Goal: Find specific page/section

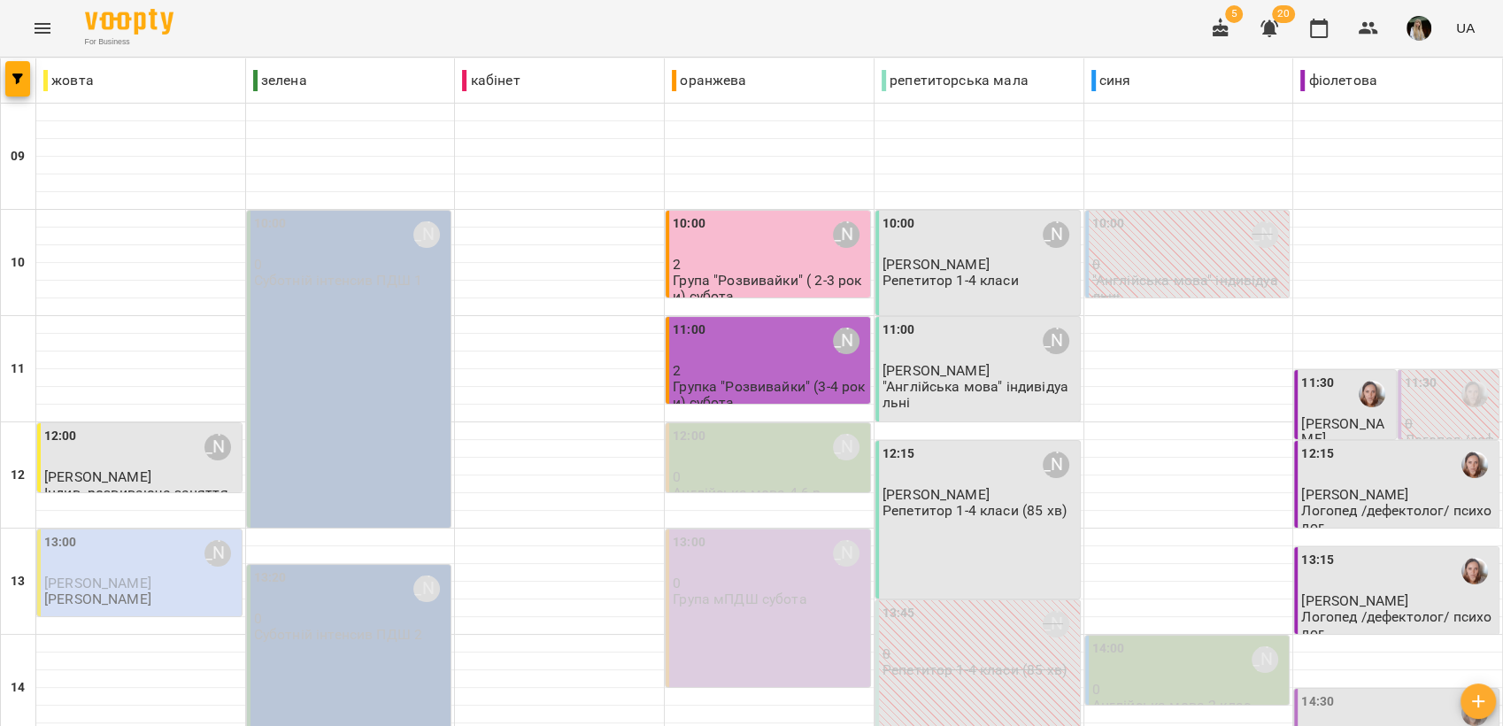
scroll to position [196, 0]
click at [1373, 592] on span "[PERSON_NAME]" at bounding box center [1354, 600] width 107 height 17
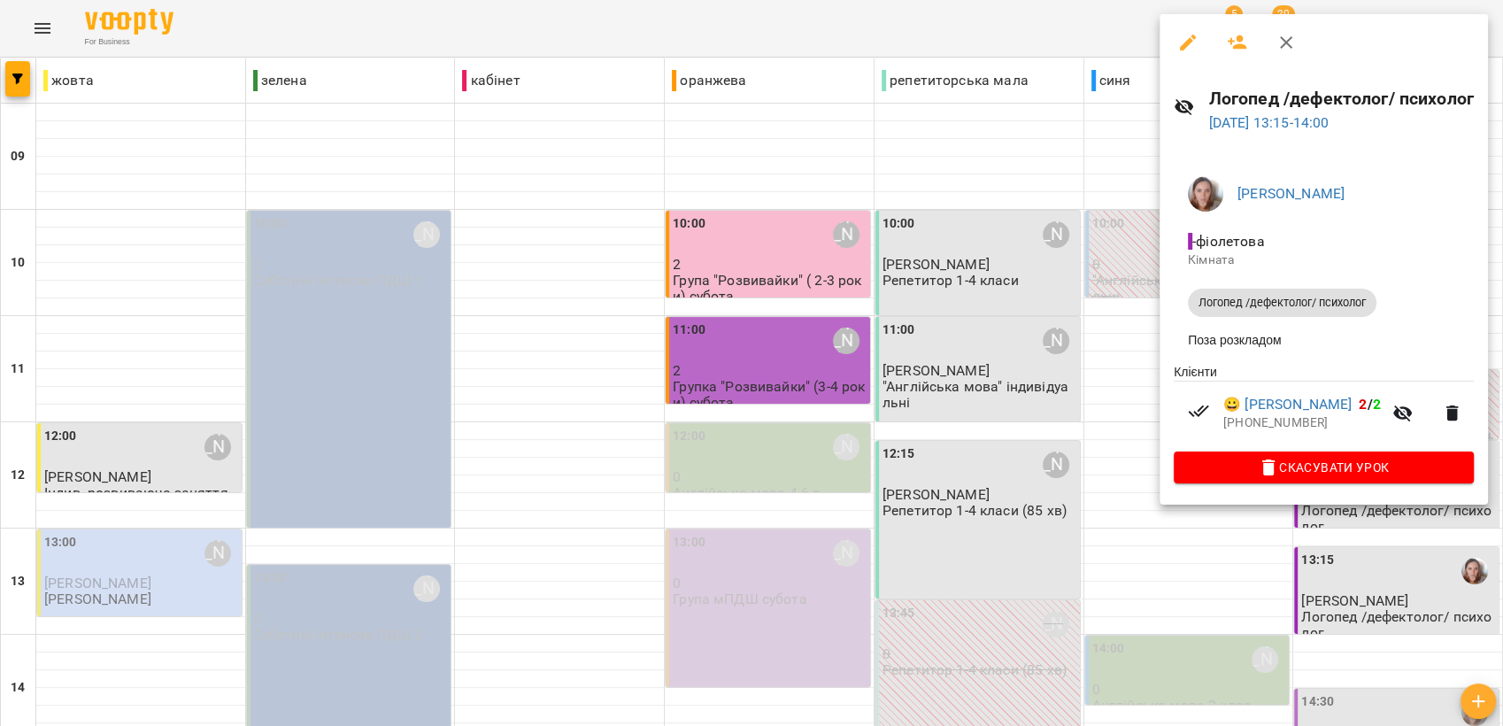
click at [1081, 317] on div at bounding box center [751, 363] width 1503 height 726
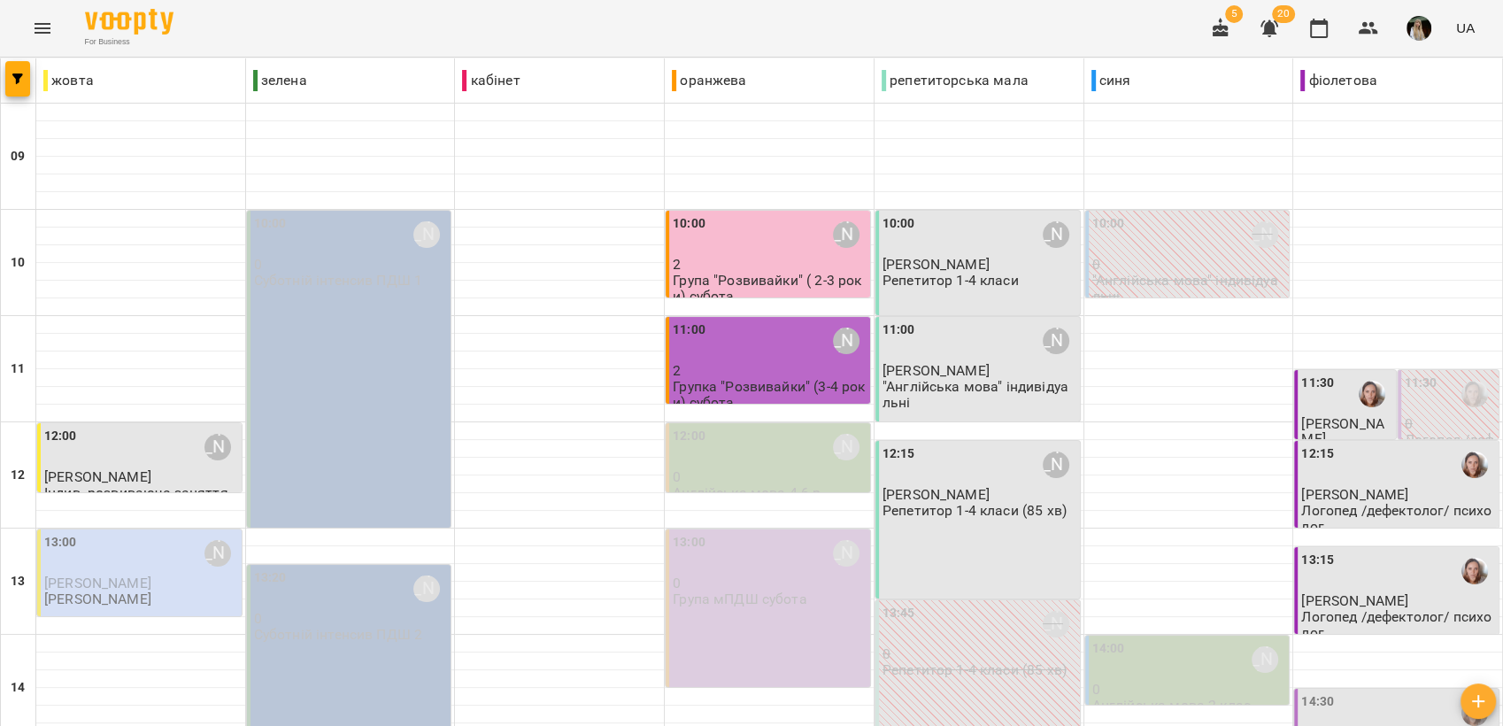
scroll to position [589, 0]
click at [1370, 25] on icon "button" at bounding box center [1367, 28] width 19 height 12
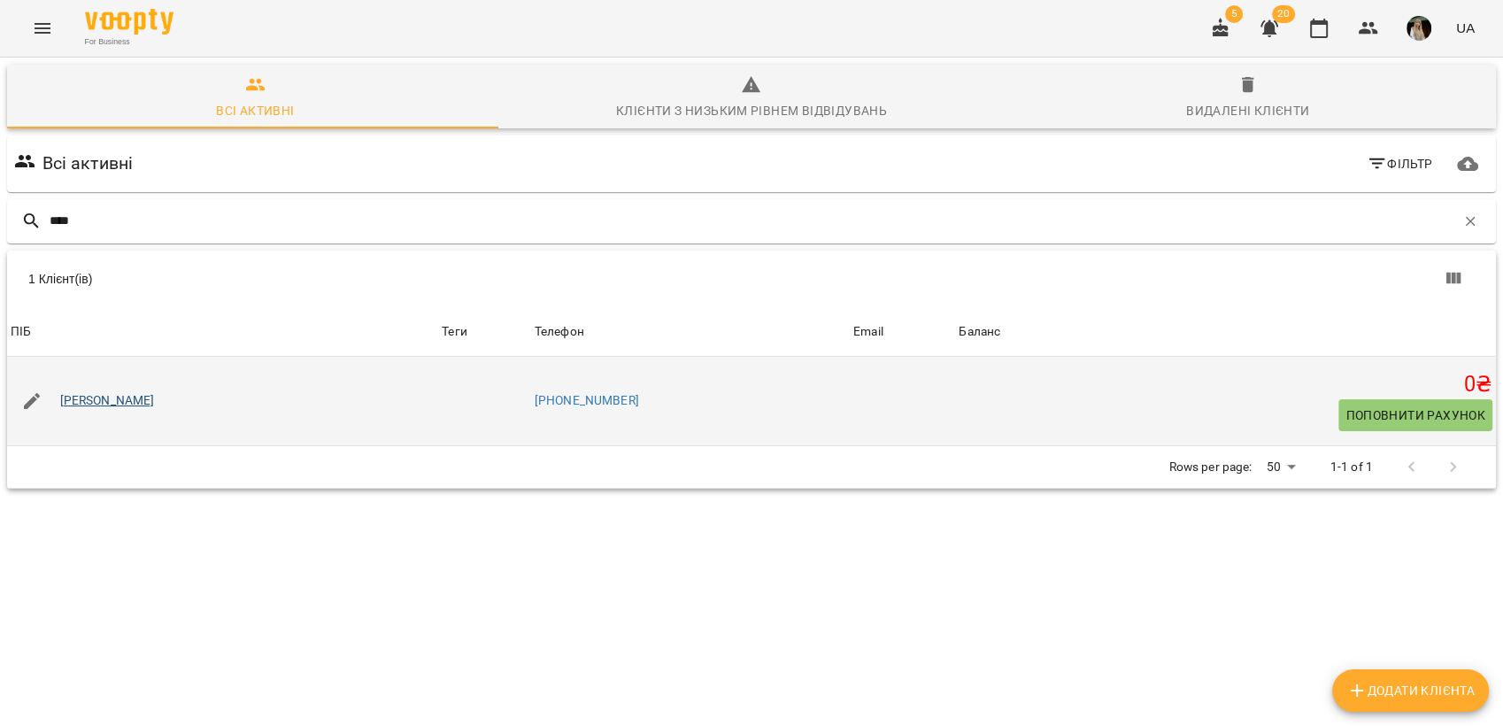
type input "****"
click at [121, 403] on link "[PERSON_NAME]" at bounding box center [107, 401] width 95 height 18
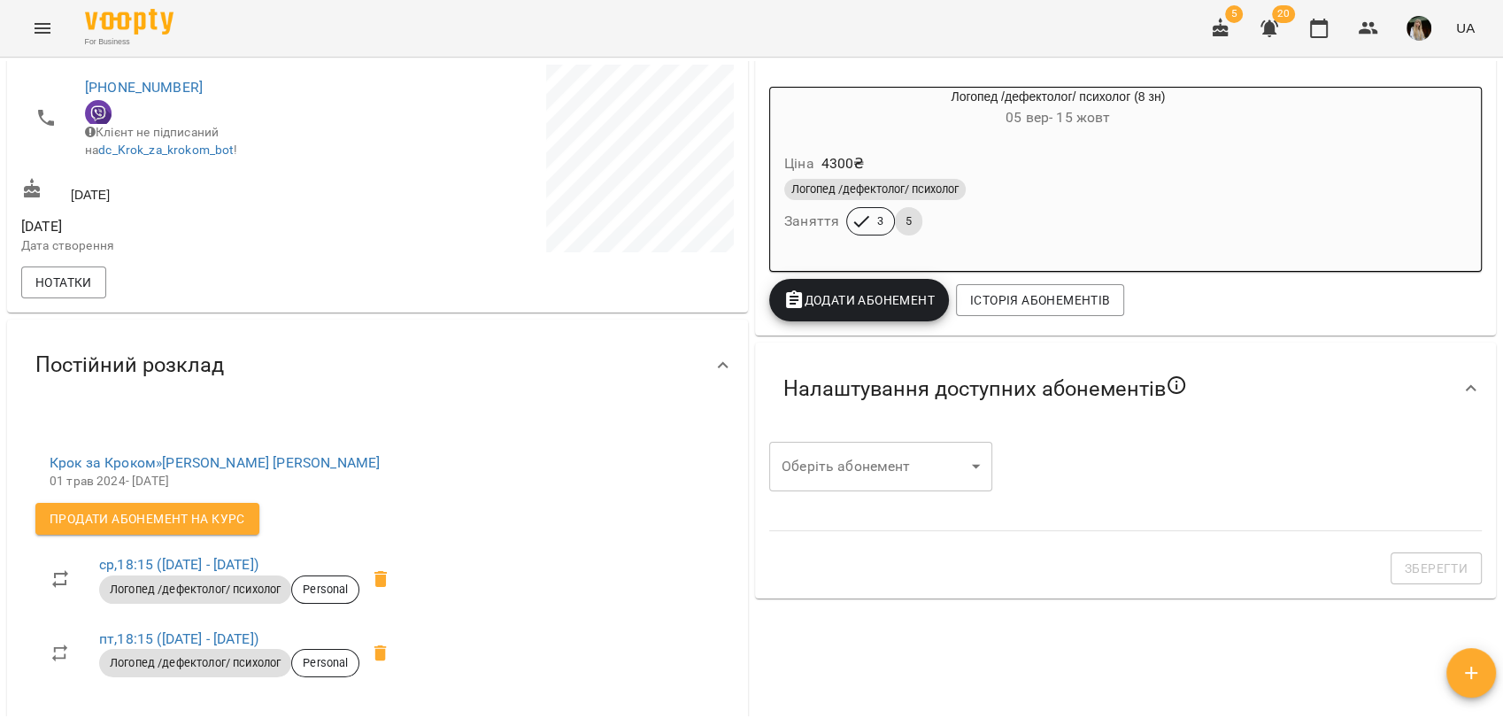
scroll to position [295, 0]
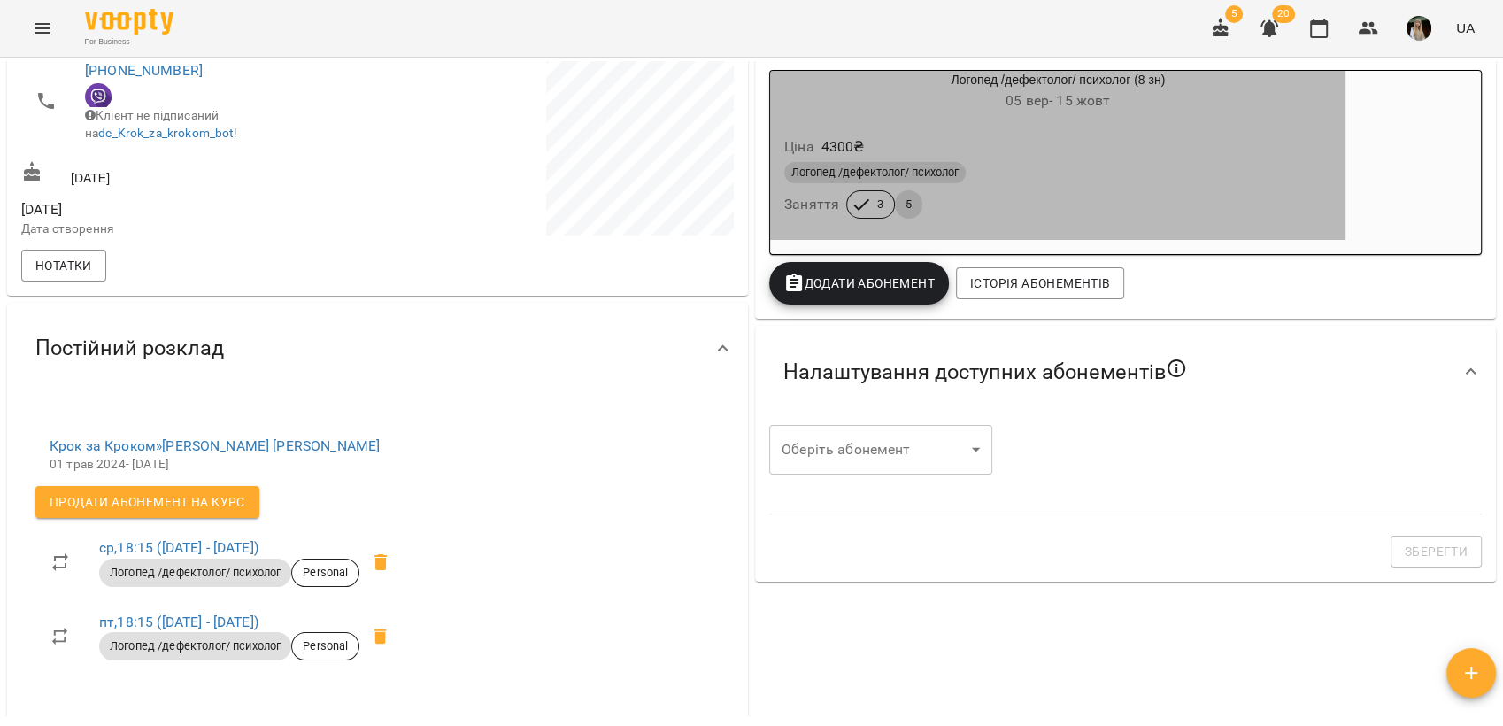
click at [1054, 169] on div "Логопед /дефектолог/ психолог" at bounding box center [1057, 172] width 547 height 21
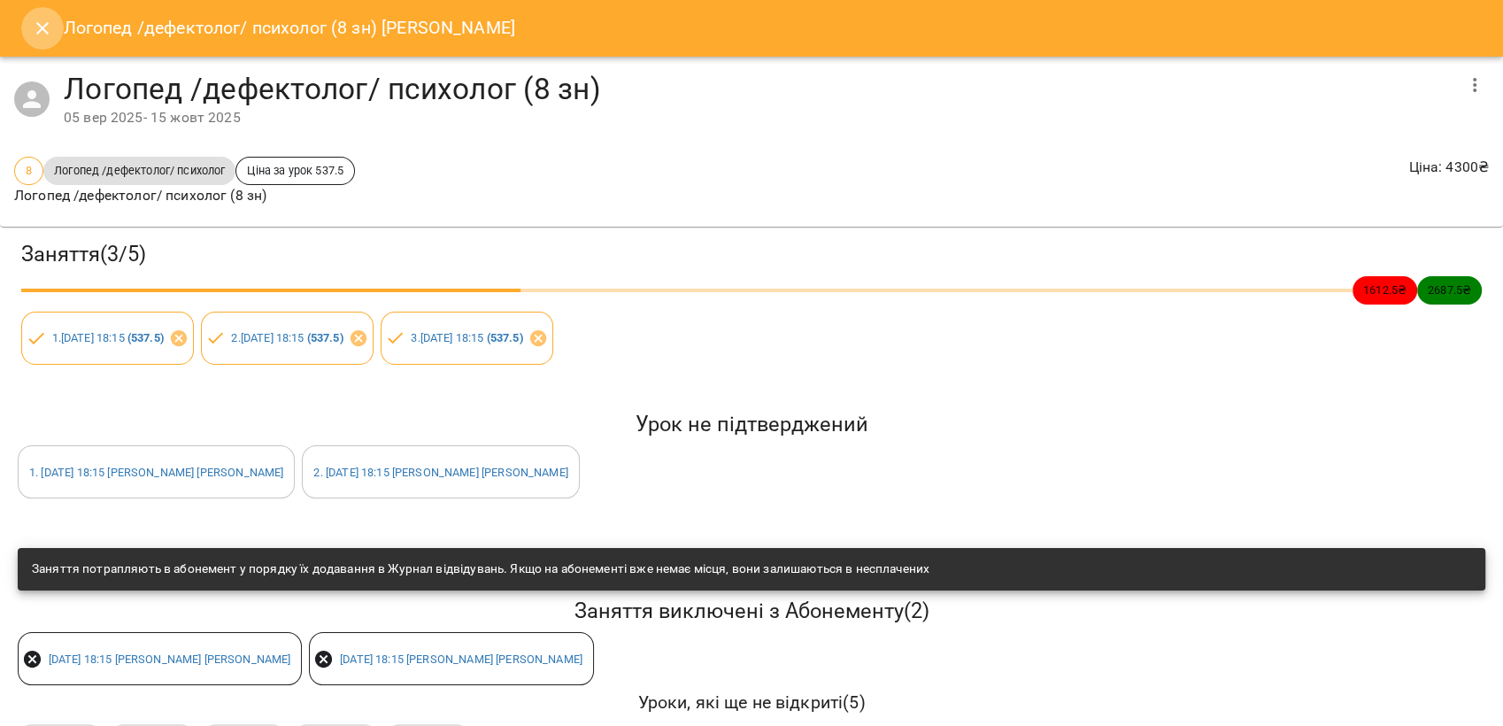
click at [47, 27] on icon "Close" at bounding box center [42, 28] width 21 height 21
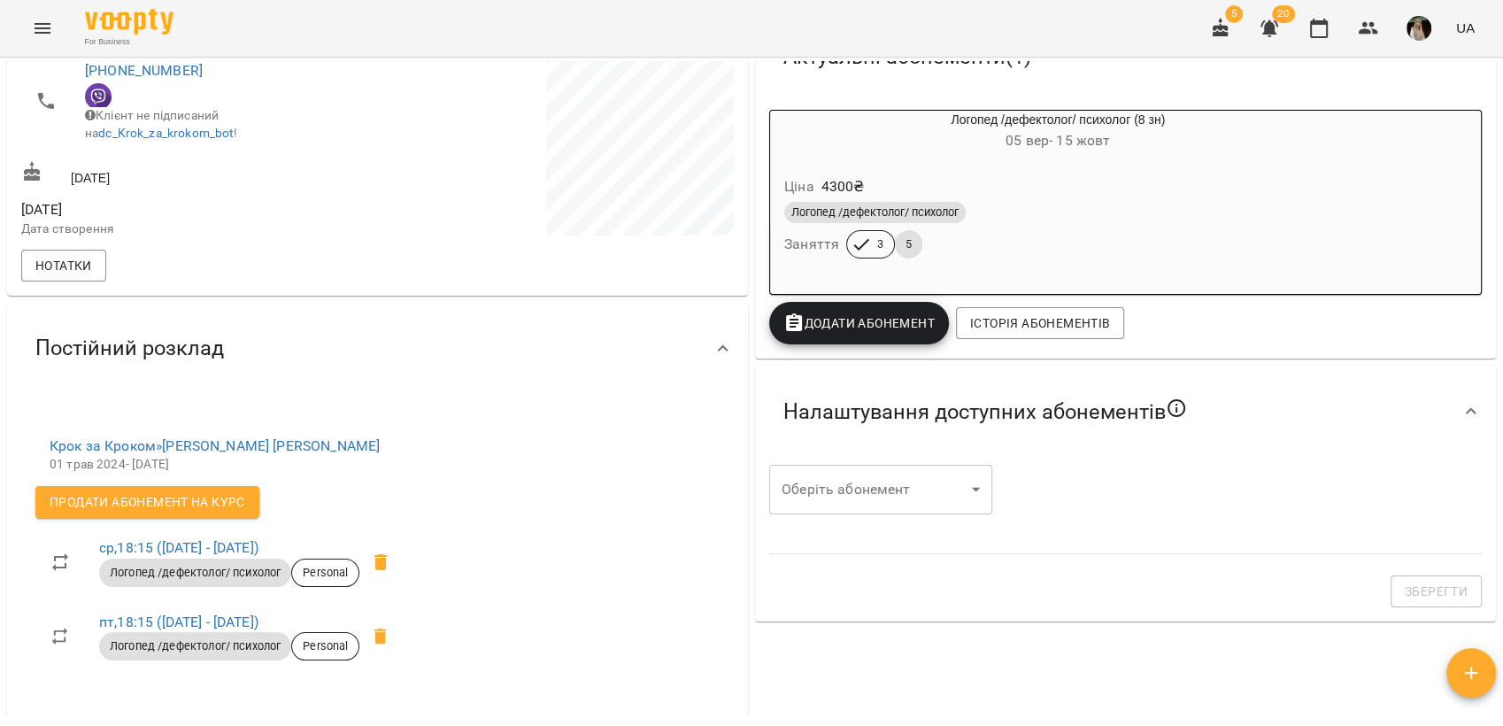
scroll to position [0, 0]
